Goal: Transaction & Acquisition: Purchase product/service

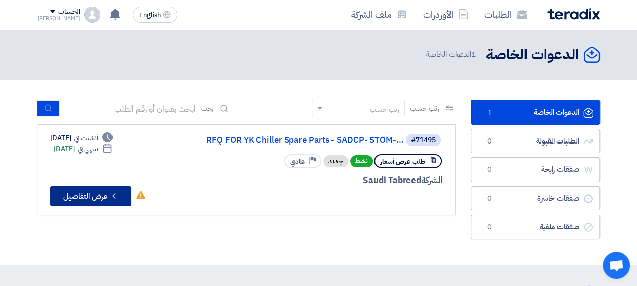
click at [101, 195] on button "Check details عرض التفاصيل" at bounding box center [90, 196] width 81 height 20
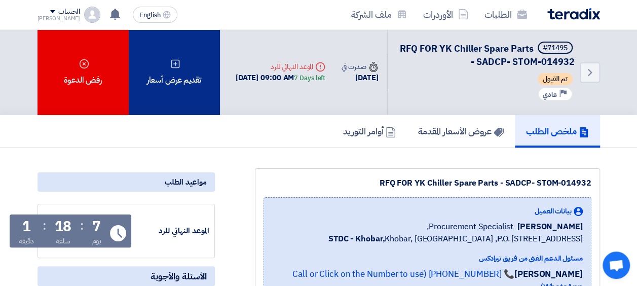
click at [194, 71] on div "تقديم عرض أسعار" at bounding box center [174, 72] width 91 height 86
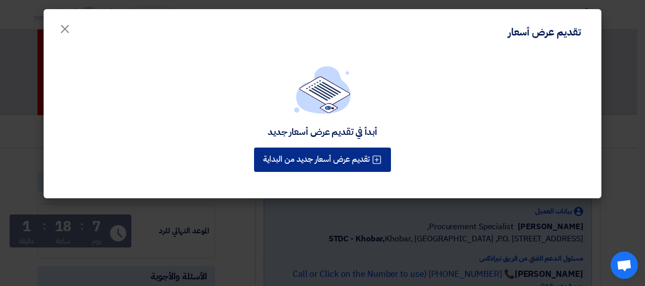
click at [337, 159] on button "تقديم عرض أسعار جديد من البداية" at bounding box center [322, 159] width 137 height 24
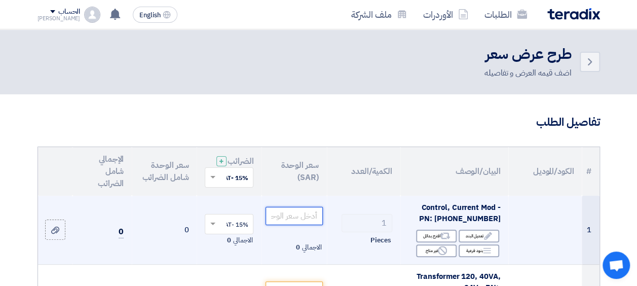
click at [309, 220] on input "number" at bounding box center [294, 216] width 57 height 18
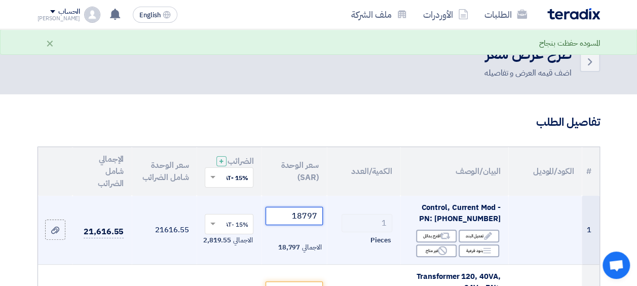
type input "18797"
click at [367, 212] on td "1 Pieces" at bounding box center [363, 230] width 73 height 69
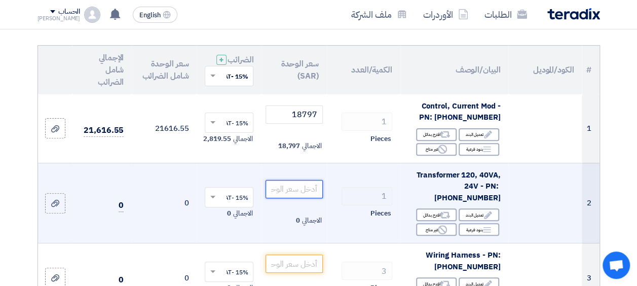
click at [294, 196] on input "number" at bounding box center [294, 189] width 57 height 18
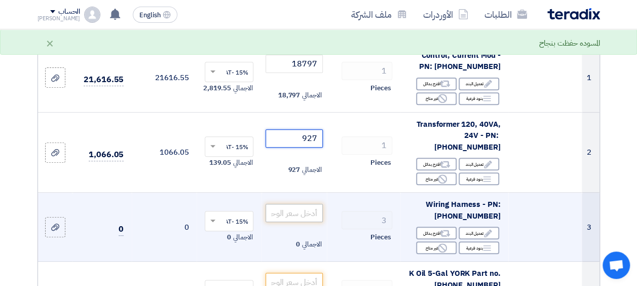
type input "927"
click at [309, 222] on input "number" at bounding box center [294, 213] width 57 height 18
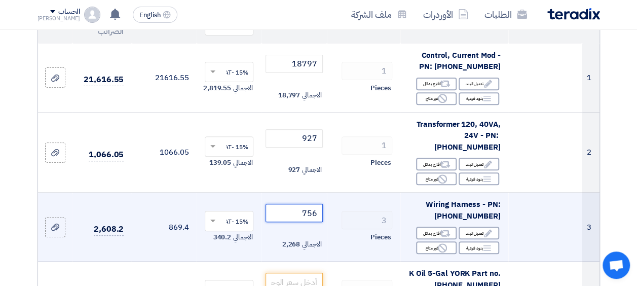
type input "756"
click at [554, 232] on td at bounding box center [544, 227] width 73 height 69
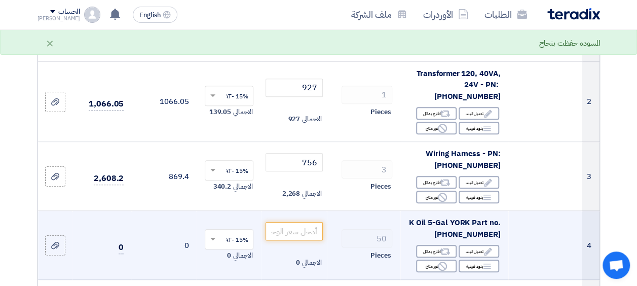
scroll to position [253, 0]
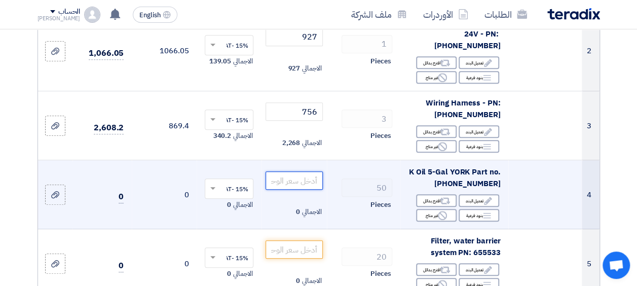
click at [310, 185] on input "number" at bounding box center [294, 180] width 57 height 18
drag, startPoint x: 317, startPoint y: 184, endPoint x: 254, endPoint y: 188, distance: 62.9
click at [254, 187] on tr "4 K Oil 5-Gal YORK Part no. 011-00533-000 Edit تعديل البند Alternative اقترح بد…" at bounding box center [319, 194] width 562 height 69
drag, startPoint x: 318, startPoint y: 184, endPoint x: 300, endPoint y: 184, distance: 18.2
click at [300, 184] on input "367.38" at bounding box center [294, 180] width 57 height 18
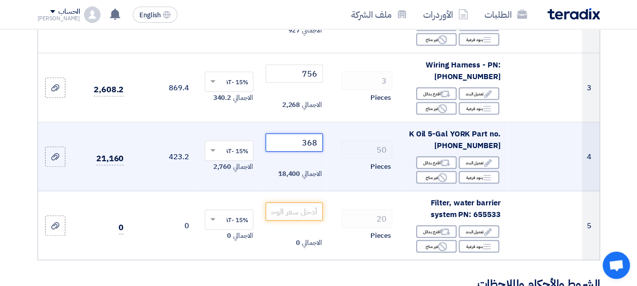
scroll to position [355, 0]
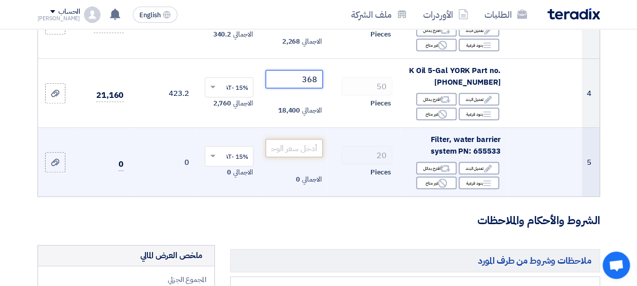
type input "368"
click at [306, 157] on input "number" at bounding box center [294, 148] width 57 height 18
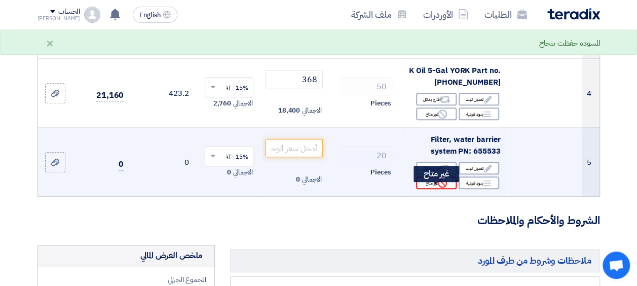
click at [437, 189] on div "Reject غير متاح" at bounding box center [436, 182] width 41 height 13
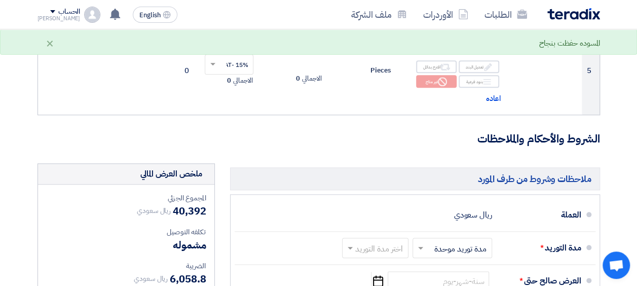
scroll to position [507, 0]
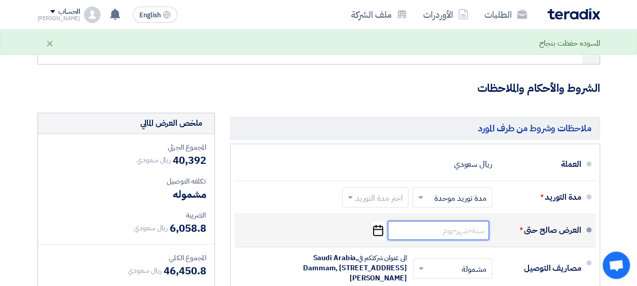
click at [466, 240] on input at bounding box center [438, 229] width 101 height 19
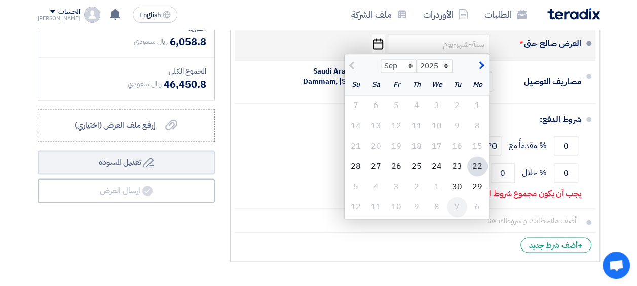
scroll to position [710, 0]
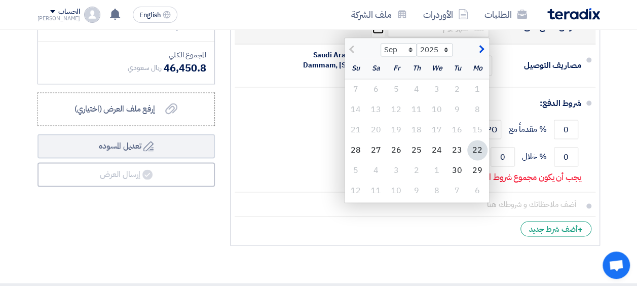
click at [479, 54] on span "button" at bounding box center [480, 49] width 6 height 11
select select "10"
click at [403, 180] on div "31" at bounding box center [396, 170] width 20 height 20
type input "10/31/2025"
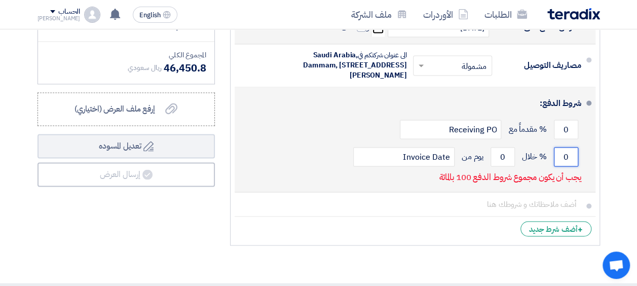
drag, startPoint x: 573, startPoint y: 173, endPoint x: 559, endPoint y: 172, distance: 13.2
click at [559, 166] on input "0" at bounding box center [566, 156] width 24 height 19
type input "100"
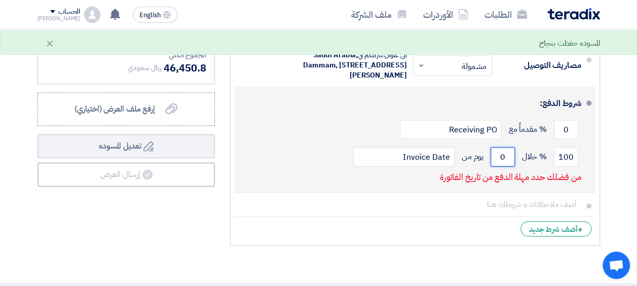
drag, startPoint x: 505, startPoint y: 177, endPoint x: 494, endPoint y: 175, distance: 10.8
click at [494, 166] on input "0" at bounding box center [503, 156] width 24 height 19
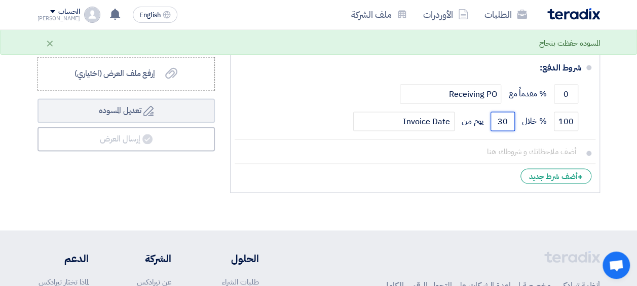
scroll to position [760, 0]
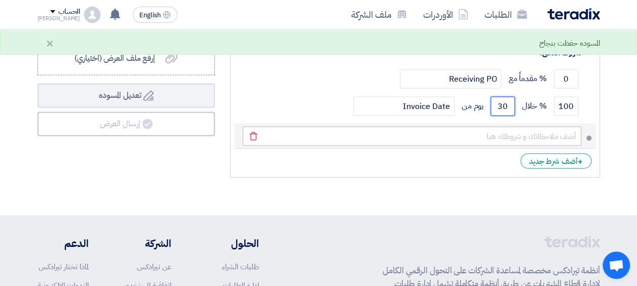
type input "30"
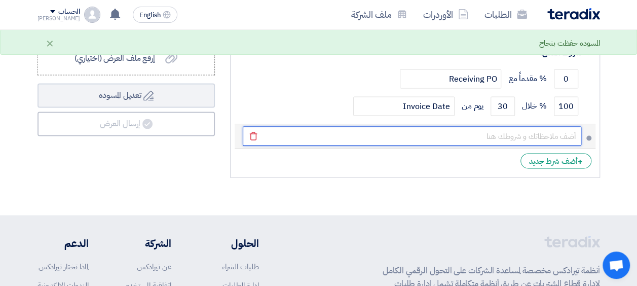
click at [492, 145] on input "text" at bounding box center [412, 135] width 339 height 19
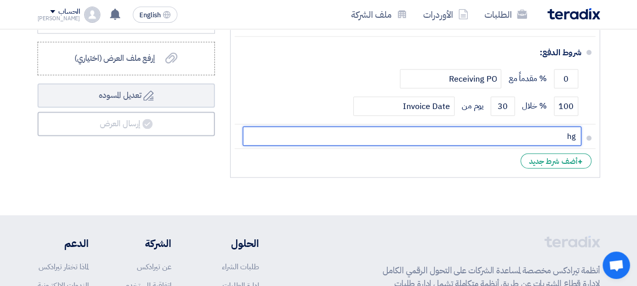
type input "h"
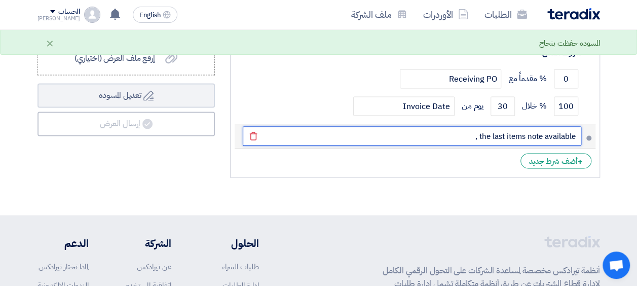
drag, startPoint x: 477, startPoint y: 153, endPoint x: 463, endPoint y: 153, distance: 13.7
click at [463, 145] on input "the last items note available ," at bounding box center [412, 135] width 339 height 19
drag, startPoint x: 573, startPoint y: 152, endPoint x: 578, endPoint y: 155, distance: 6.4
click at [573, 145] on input "the last items note available" at bounding box center [412, 135] width 339 height 19
click at [577, 145] on input "the last items note available" at bounding box center [412, 135] width 339 height 19
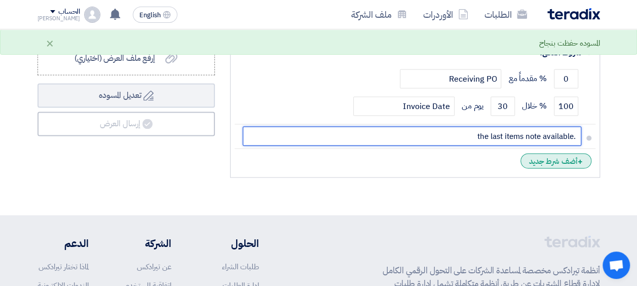
type input ".the last items note available"
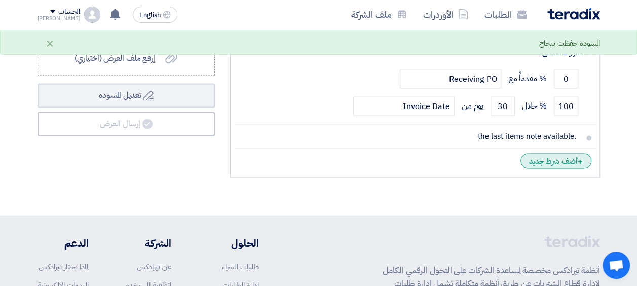
click at [552, 168] on div "+ أضف شرط جديد" at bounding box center [555, 160] width 71 height 15
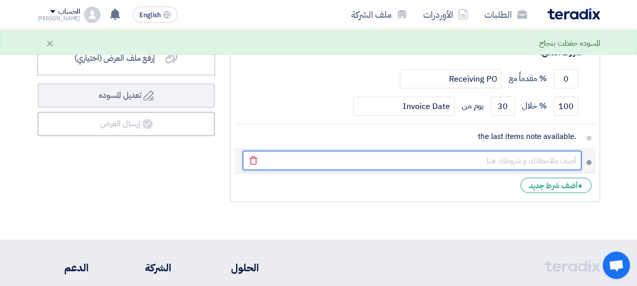
click at [552, 170] on input "text" at bounding box center [412, 160] width 339 height 19
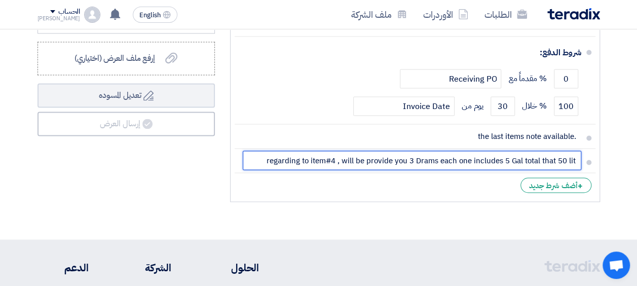
paste input "Regarding item #4, we will provide you with 3 drums, each containing 5 gallons—…"
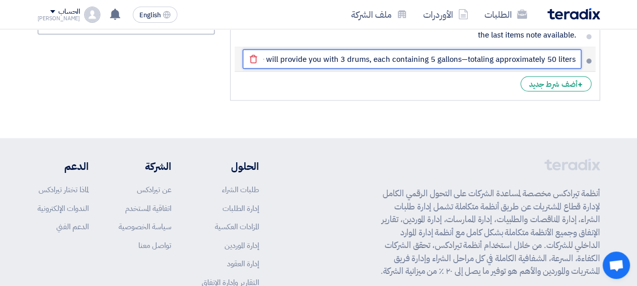
drag, startPoint x: 571, startPoint y: 75, endPoint x: 585, endPoint y: 75, distance: 14.7
click at [585, 71] on li "Regarding item #4, we will provide you with 3 drums, each containing 5 gallons—…" at bounding box center [415, 59] width 361 height 24
type input "Regarding item #4, we will provide you with 3 drums, each containing 5 gallons—…"
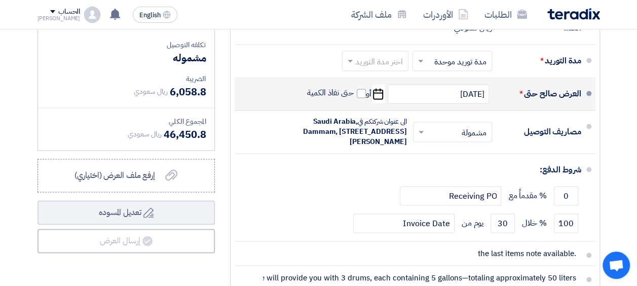
scroll to position [659, 0]
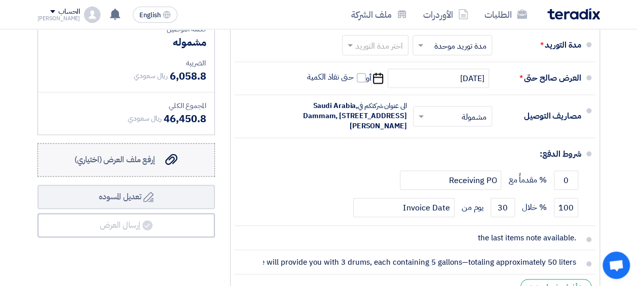
click at [134, 166] on span "إرفع ملف العرض (اختياري)" at bounding box center [114, 160] width 81 height 12
click at [0, 0] on input "إرفع ملف العرض (اختياري) إرفع ملف العرض (اختياري)" at bounding box center [0, 0] width 0 height 0
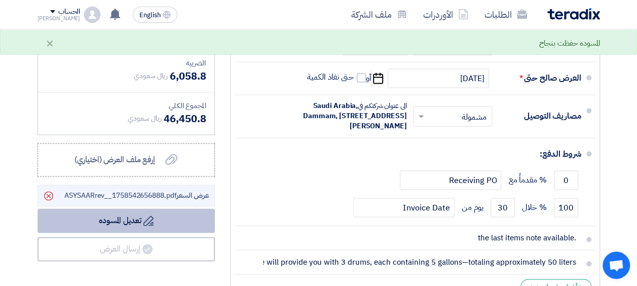
click at [47, 203] on icon "Delete" at bounding box center [48, 195] width 17 height 17
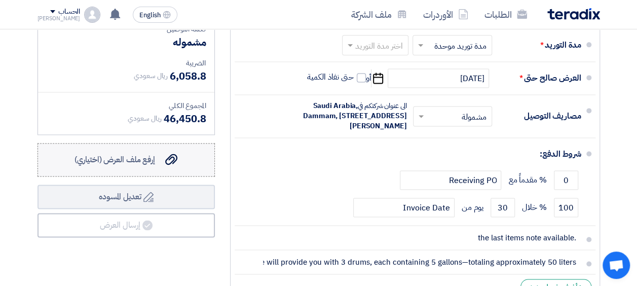
click at [144, 166] on span "إرفع ملف العرض (اختياري)" at bounding box center [114, 160] width 81 height 12
click at [0, 0] on input "إرفع ملف العرض (اختياري) إرفع ملف العرض (اختياري)" at bounding box center [0, 0] width 0 height 0
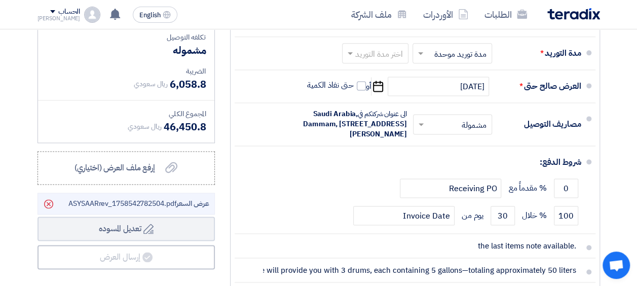
scroll to position [708, 0]
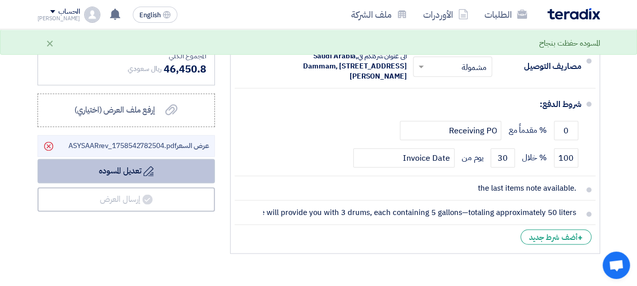
click at [127, 172] on button "Draft تعديل المسوده" at bounding box center [126, 171] width 177 height 24
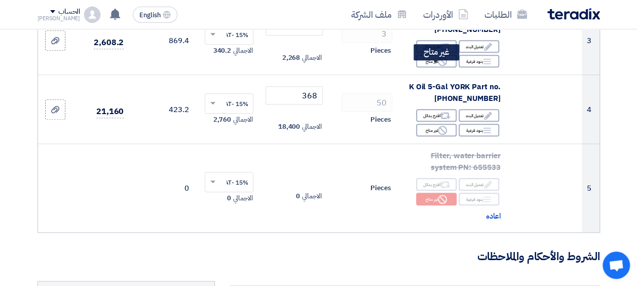
scroll to position [355, 0]
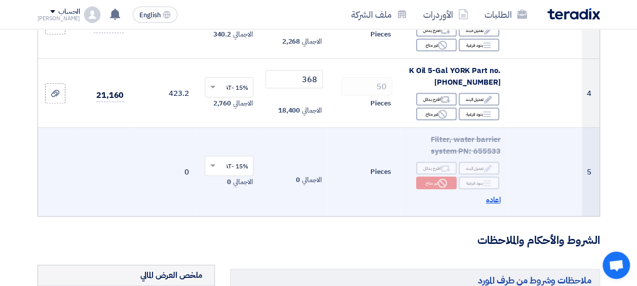
click at [489, 206] on span "اعاده" at bounding box center [493, 200] width 15 height 12
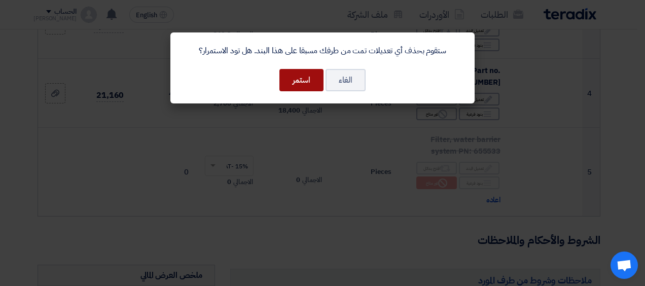
click at [303, 80] on button "استمر" at bounding box center [301, 80] width 44 height 22
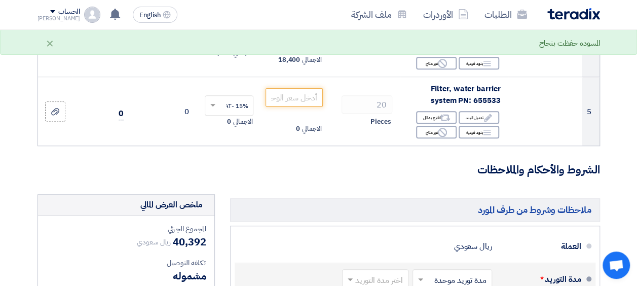
scroll to position [456, 0]
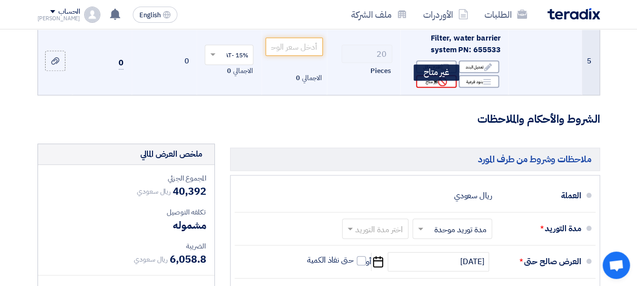
click at [435, 88] on div "Reject غير متاح" at bounding box center [436, 81] width 41 height 13
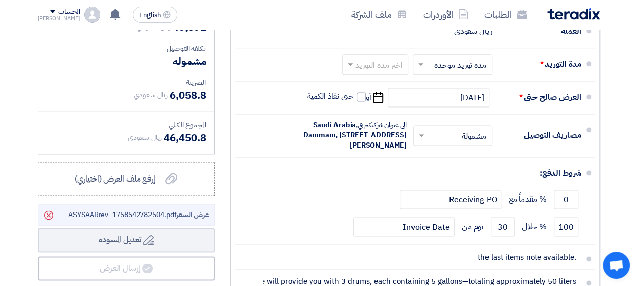
scroll to position [710, 0]
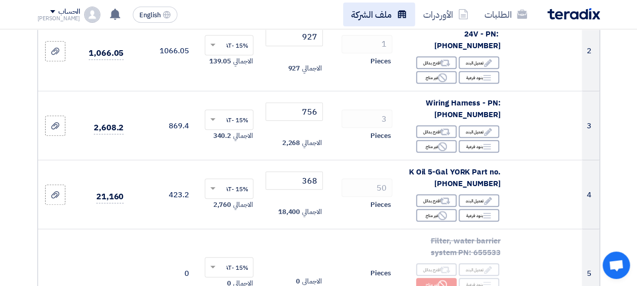
click at [368, 7] on link "ملف الشركة" at bounding box center [379, 15] width 72 height 24
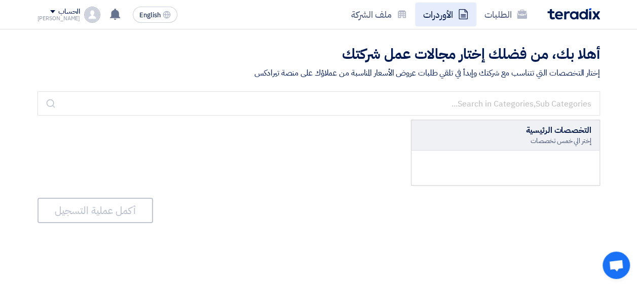
click at [444, 10] on link "الأوردرات" at bounding box center [445, 15] width 61 height 24
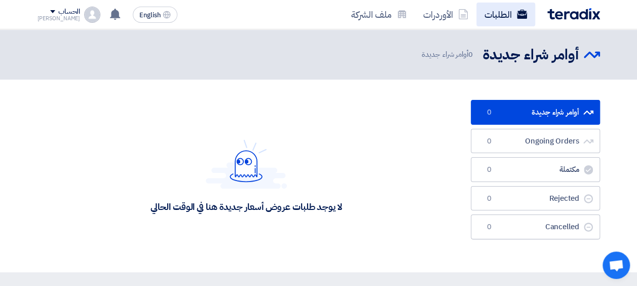
click at [512, 17] on link "الطلبات" at bounding box center [505, 15] width 59 height 24
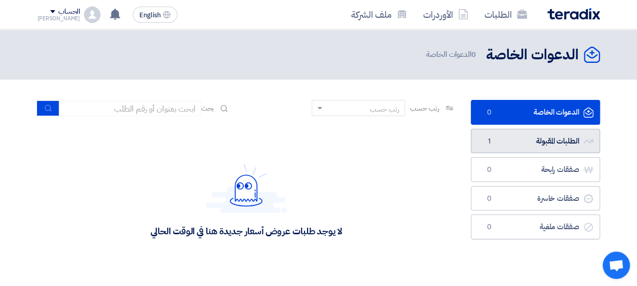
click at [531, 147] on link "الطلبات المقبولة الطلبات المقبولة 1" at bounding box center [535, 141] width 129 height 25
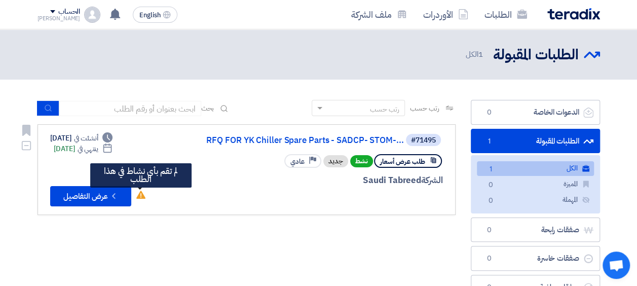
click at [138, 195] on use at bounding box center [140, 195] width 9 height 8
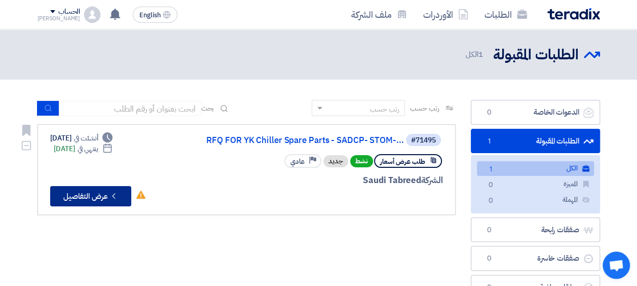
click at [113, 197] on icon "Check details" at bounding box center [114, 196] width 10 height 10
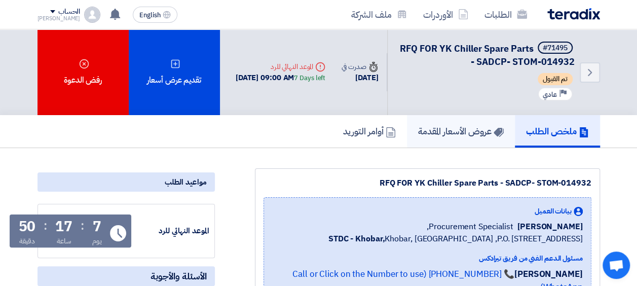
click at [450, 137] on h5 "عروض الأسعار المقدمة" at bounding box center [461, 131] width 86 height 12
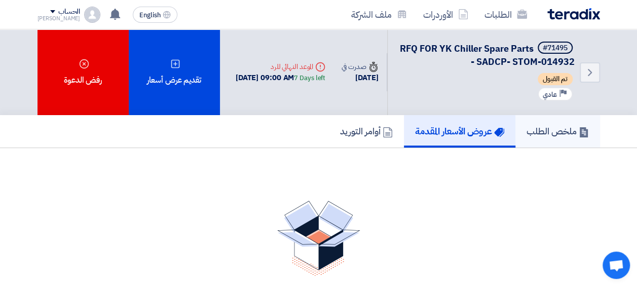
click at [550, 132] on h5 "ملخص الطلب" at bounding box center [558, 131] width 62 height 12
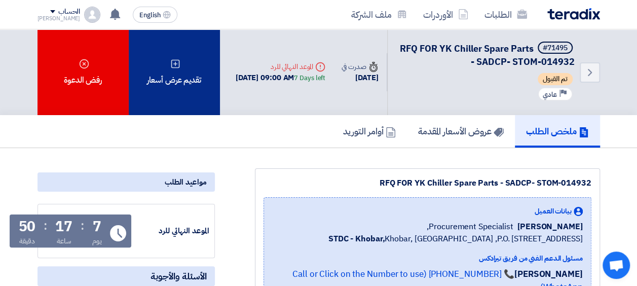
click at [188, 72] on div "تقديم عرض أسعار" at bounding box center [174, 72] width 91 height 86
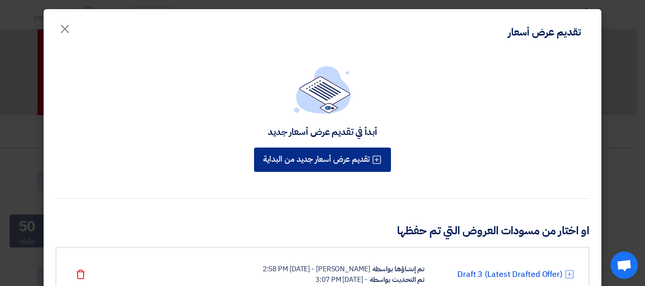
click at [347, 162] on button "تقديم عرض أسعار جديد من البداية" at bounding box center [322, 159] width 137 height 24
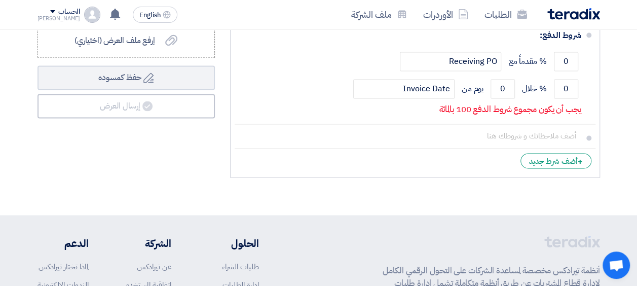
scroll to position [760, 0]
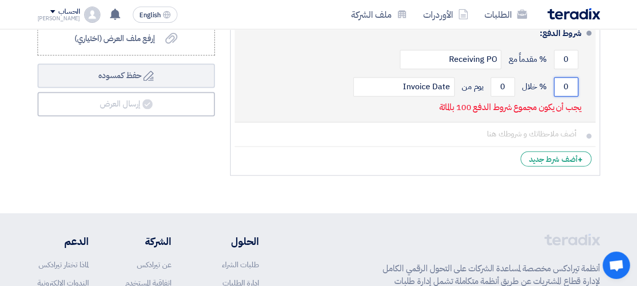
drag, startPoint x: 570, startPoint y: 105, endPoint x: 554, endPoint y: 105, distance: 15.7
click at [554, 96] on input "0" at bounding box center [566, 86] width 24 height 19
type input "100"
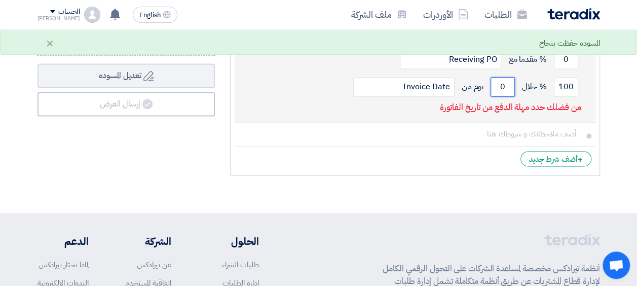
drag, startPoint x: 506, startPoint y: 104, endPoint x: 499, endPoint y: 103, distance: 7.3
click at [499, 96] on input "0" at bounding box center [503, 86] width 24 height 19
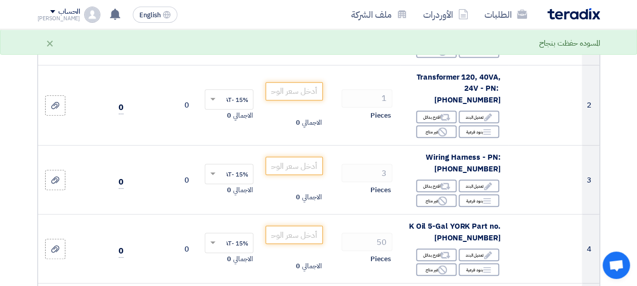
scroll to position [0, 0]
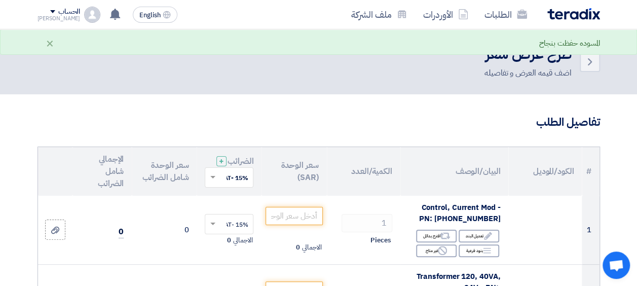
type input "30"
click at [587, 43] on div "المسوده حفظت بنجاح" at bounding box center [569, 44] width 60 height 12
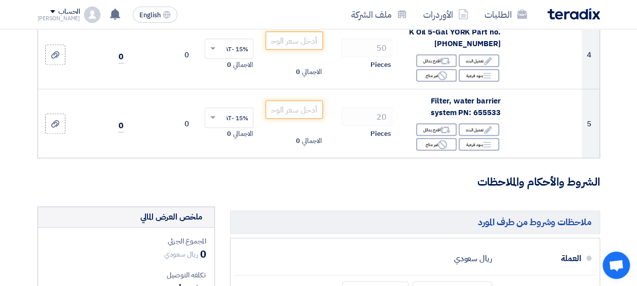
scroll to position [304, 0]
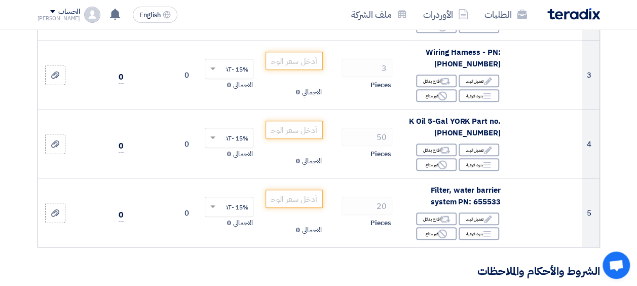
click at [637, 84] on section "تفاصيل الطلب # الكود/الموديل البيان/الوصف الكمية/العدد سعر الوحدة (SAR) الضرائب…" at bounding box center [318, 220] width 637 height 861
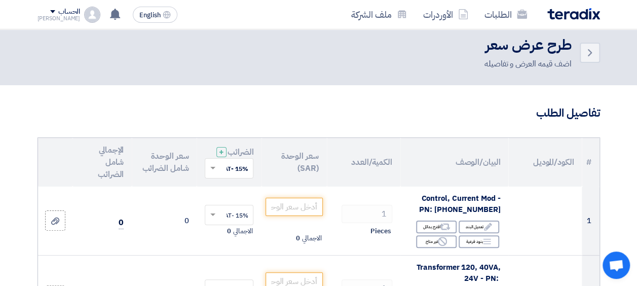
scroll to position [0, 0]
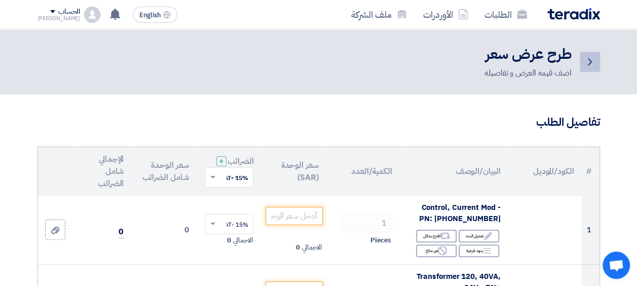
click at [599, 58] on link "Back" at bounding box center [590, 62] width 20 height 20
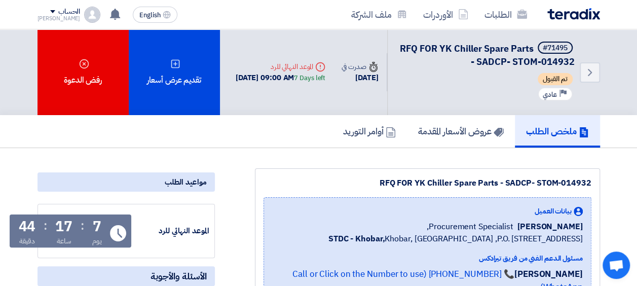
click at [568, 20] on div "الطلبات الأوردرات ملف الشركة" at bounding box center [432, 15] width 338 height 24
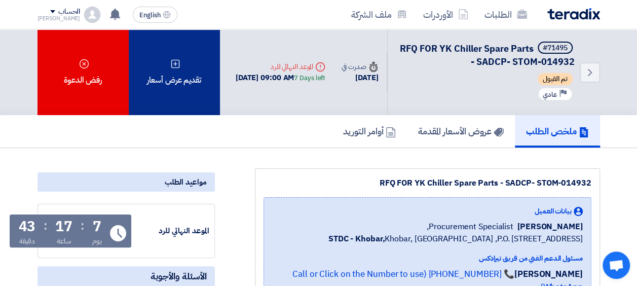
click at [182, 80] on div "تقديم عرض أسعار" at bounding box center [174, 72] width 91 height 86
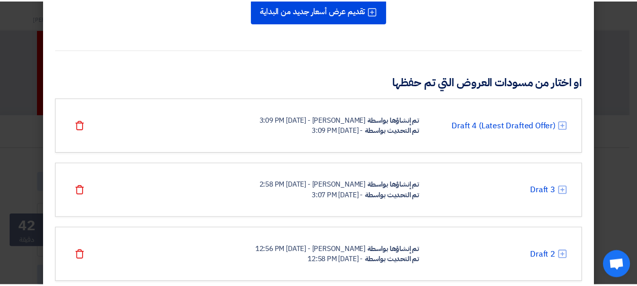
scroll to position [142, 0]
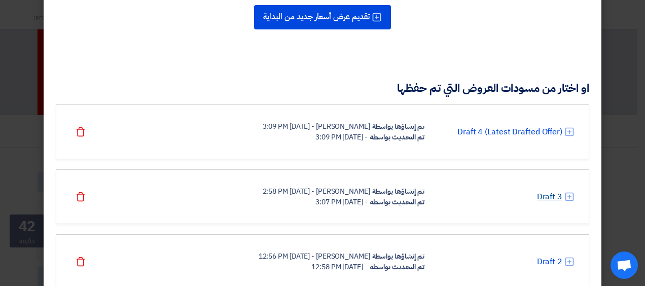
click at [554, 194] on link "Draft 3" at bounding box center [549, 197] width 25 height 12
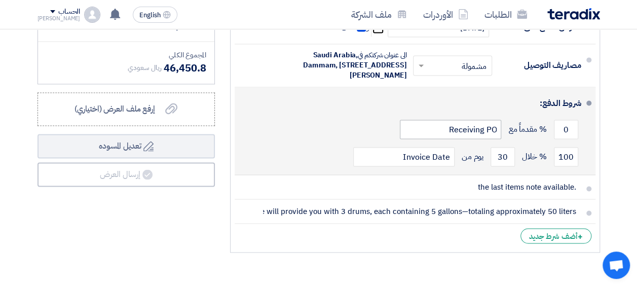
scroll to position [507, 0]
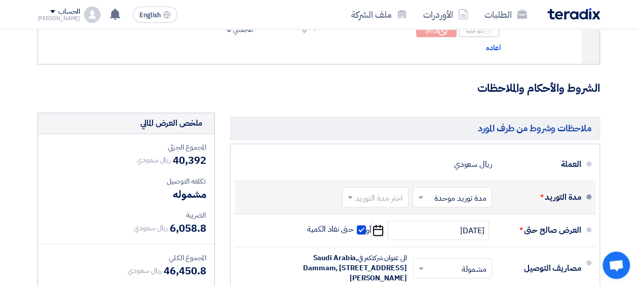
click at [386, 204] on input "text" at bounding box center [373, 198] width 61 height 15
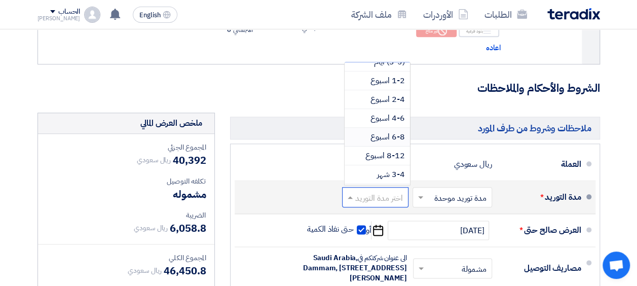
scroll to position [51, 0]
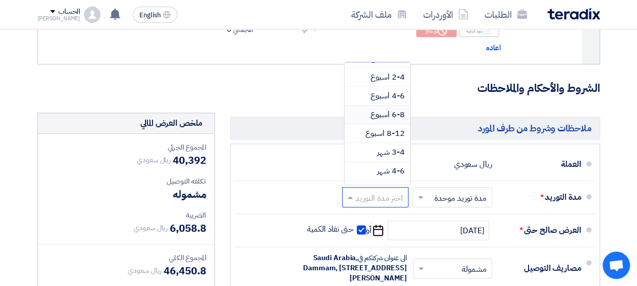
click at [395, 119] on span "6-8 اسبوع" at bounding box center [387, 114] width 34 height 12
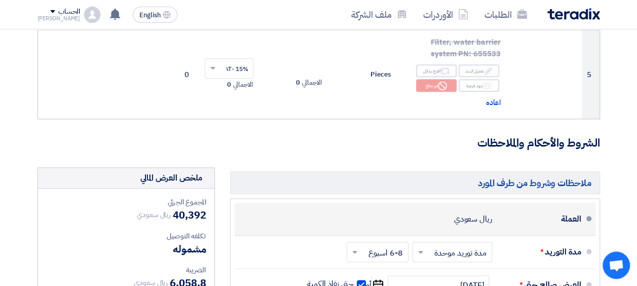
scroll to position [507, 0]
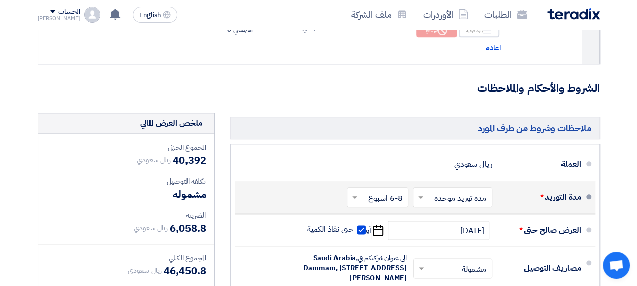
click at [396, 204] on input "text" at bounding box center [375, 198] width 57 height 15
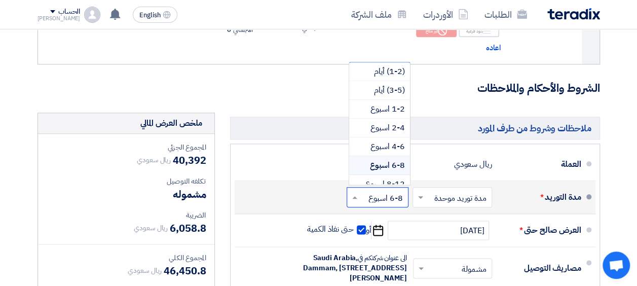
scroll to position [82, 0]
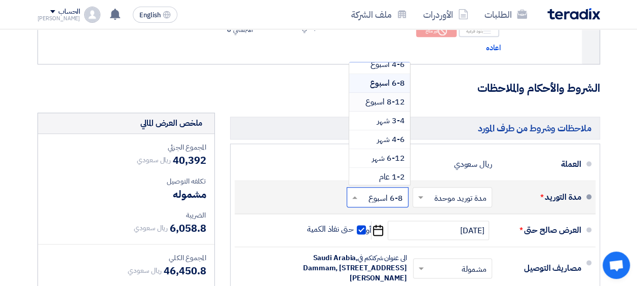
click at [392, 108] on span "8-12 اسبوع" at bounding box center [385, 102] width 40 height 12
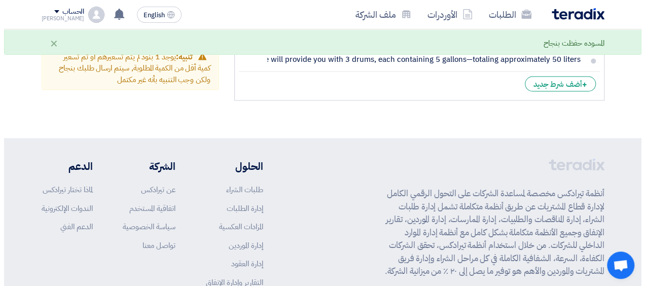
scroll to position [760, 0]
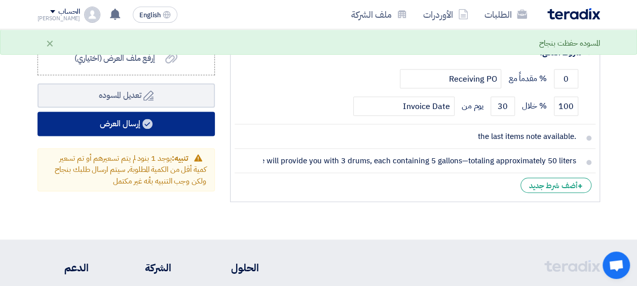
click at [155, 123] on button "إرسال العرض" at bounding box center [126, 123] width 177 height 24
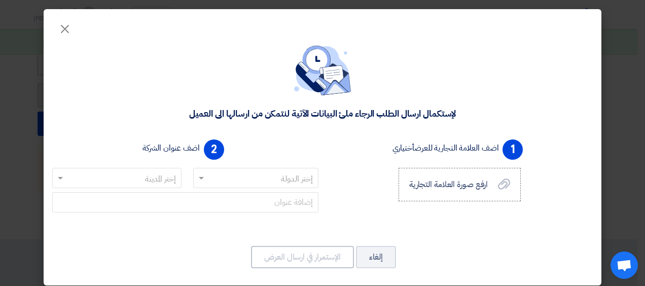
click at [286, 182] on input "text" at bounding box center [261, 178] width 105 height 17
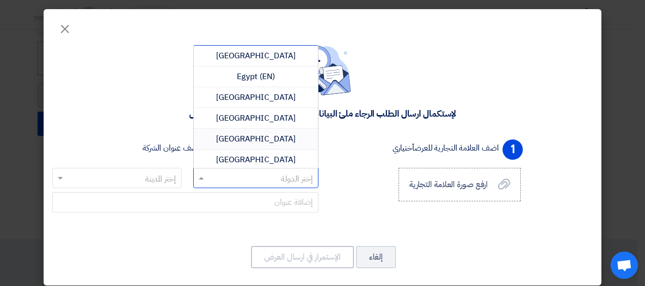
click at [353, 142] on div "1 اضف العلامة التجارية للعرض أختياري ارفع صورة العلامة التجارية ارفع صورة العلا…" at bounding box center [459, 181] width 274 height 93
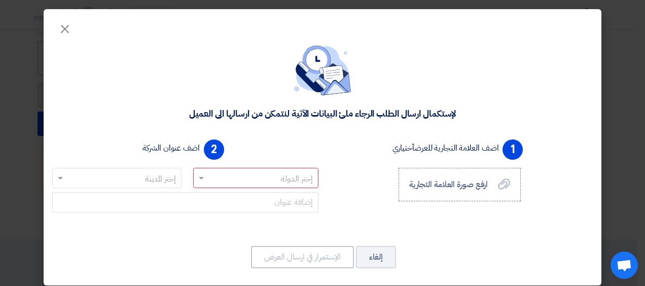
click at [161, 179] on input "text" at bounding box center [122, 178] width 109 height 17
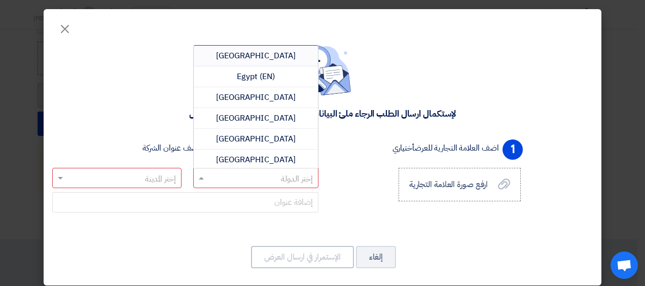
click at [246, 176] on input "text" at bounding box center [261, 178] width 105 height 17
type input "sa"
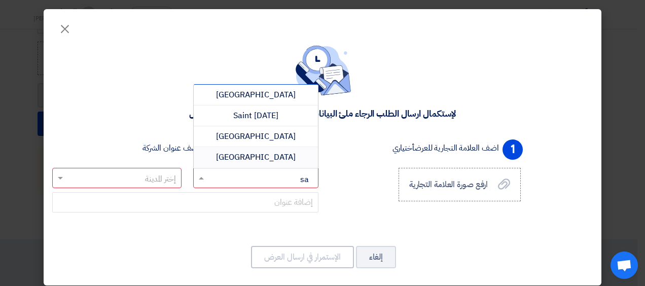
click at [264, 156] on span "Saudi Arabia" at bounding box center [256, 157] width 80 height 12
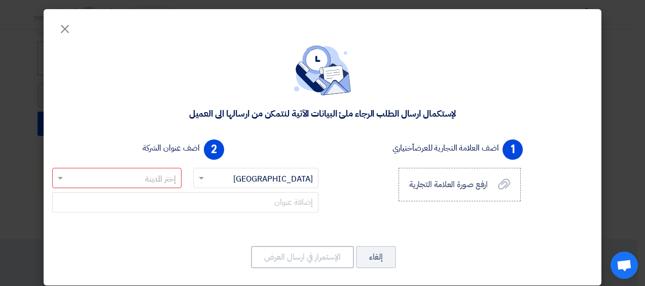
click at [163, 179] on input "text" at bounding box center [122, 178] width 109 height 17
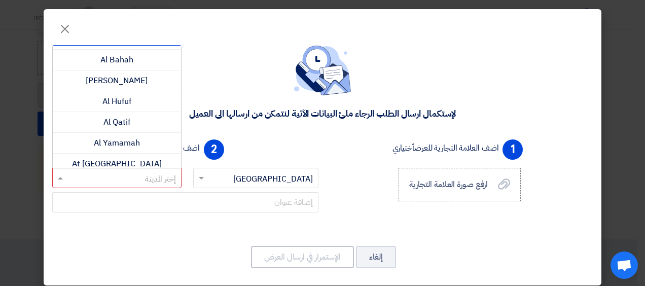
scroll to position [0, 0]
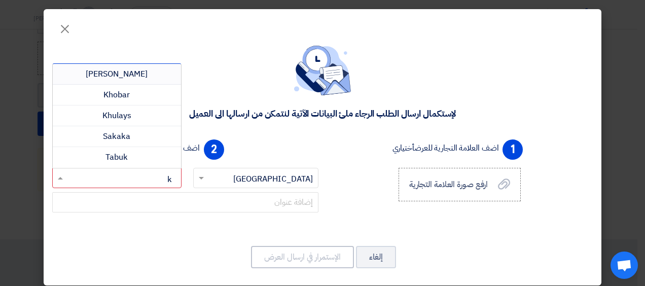
type input "kh"
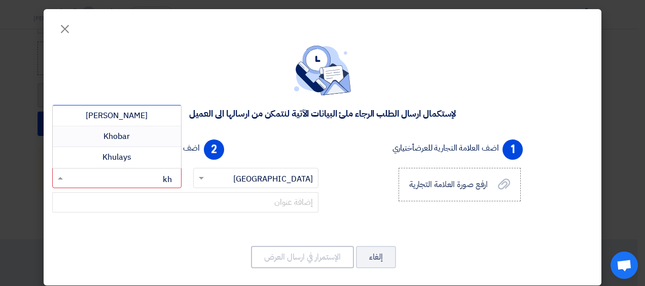
click at [130, 135] on span "Khobar" at bounding box center [116, 136] width 26 height 12
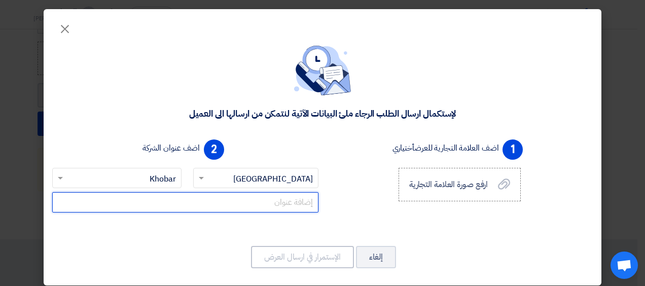
click at [298, 202] on input "text" at bounding box center [185, 202] width 266 height 20
type input "s"
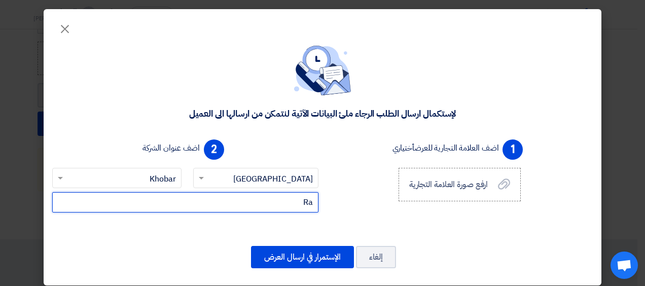
type input "R"
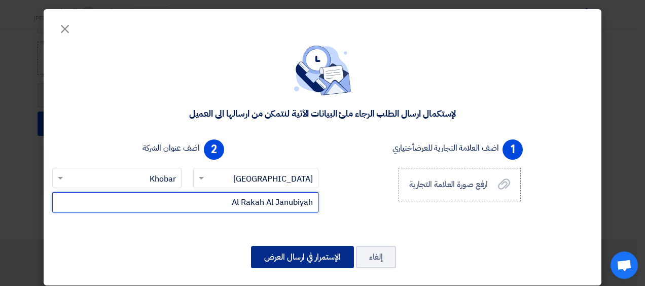
type input "Al Rakah Al Janubiyah"
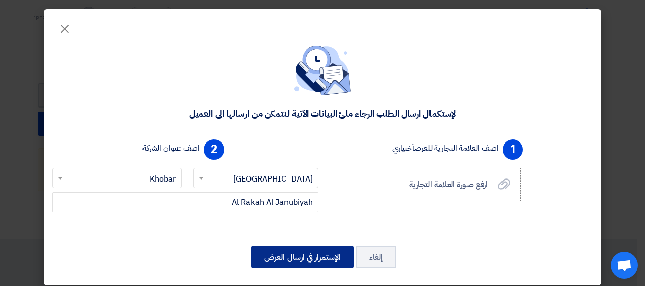
click at [313, 255] on button "الإستمرار في ارسال العرض" at bounding box center [302, 257] width 103 height 22
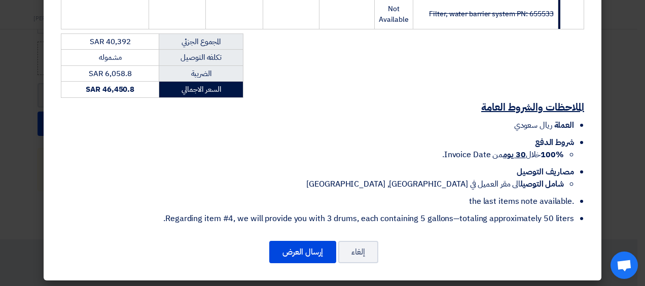
scroll to position [312, 0]
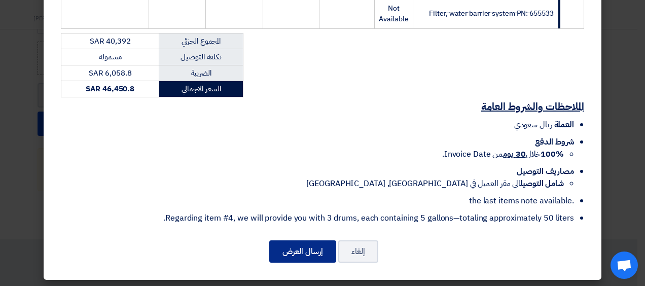
click at [300, 248] on button "إرسال العرض" at bounding box center [302, 251] width 67 height 22
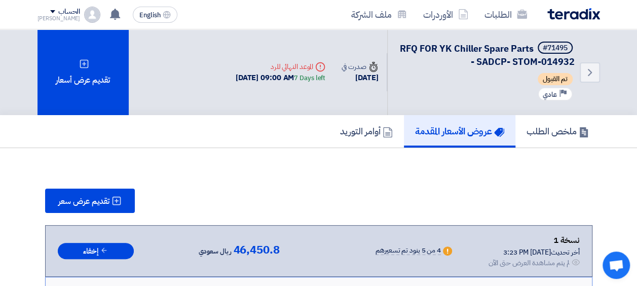
click at [430, 128] on h5 "عروض الأسعار المقدمة" at bounding box center [459, 131] width 89 height 12
